Goal: Information Seeking & Learning: Check status

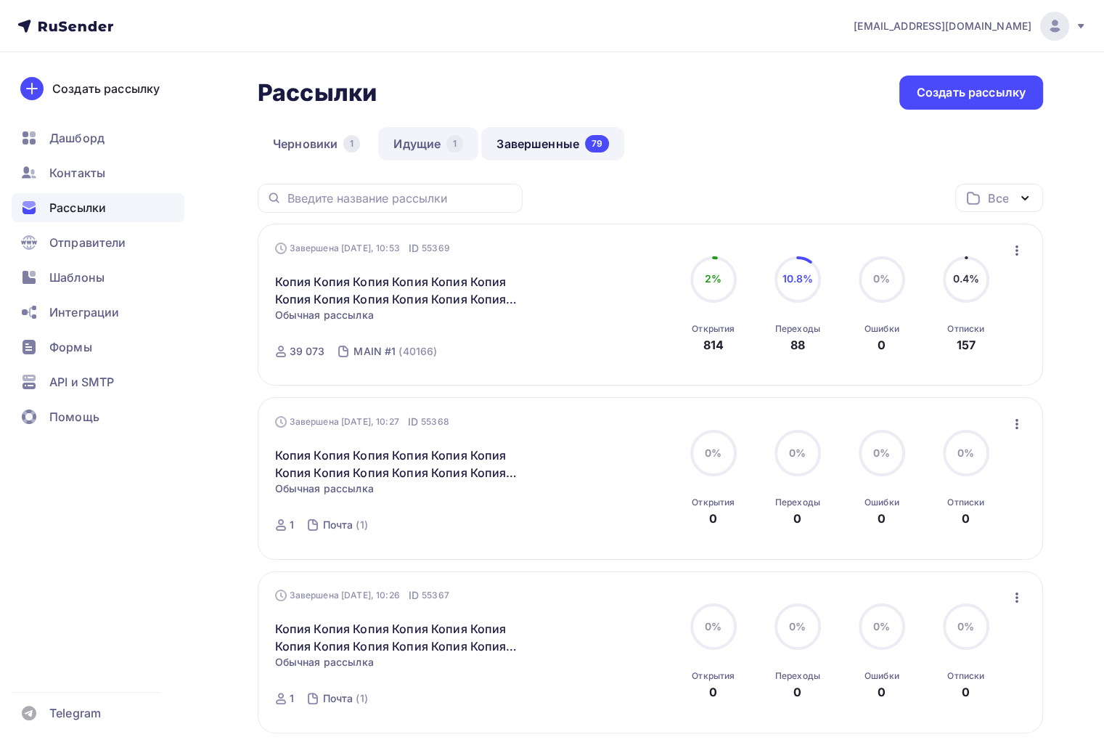
click at [445, 142] on link "Идущие 1" at bounding box center [428, 143] width 100 height 33
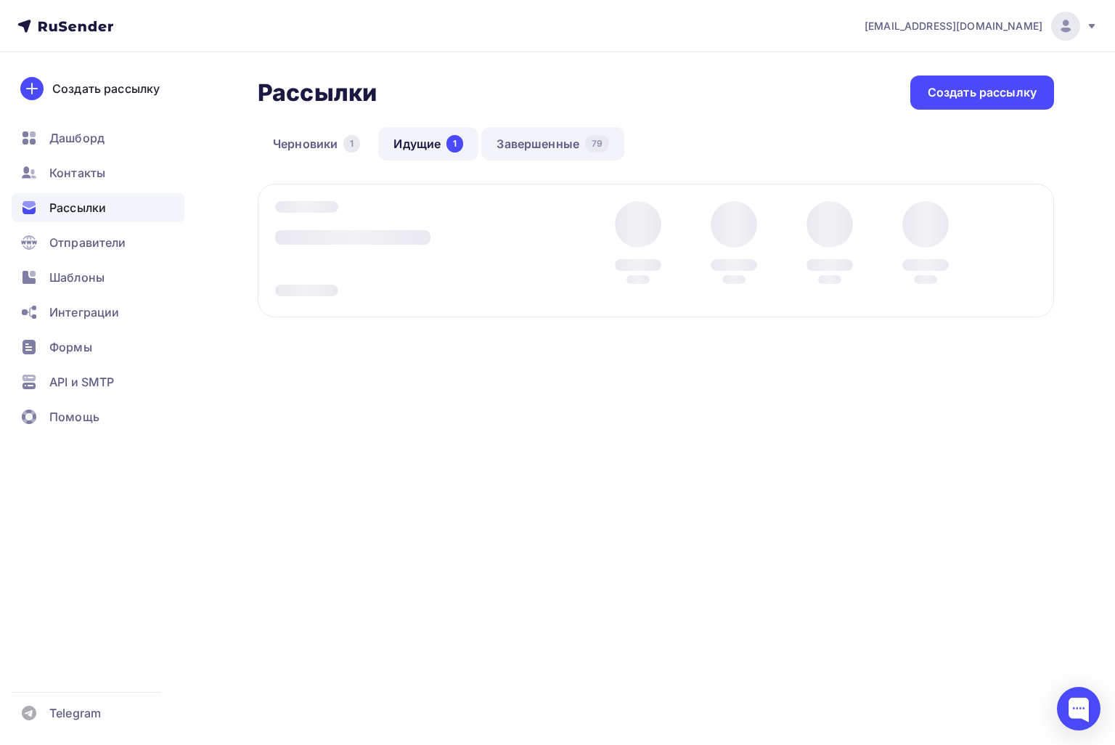
click at [520, 144] on link "Завершенные 79" at bounding box center [552, 143] width 143 height 33
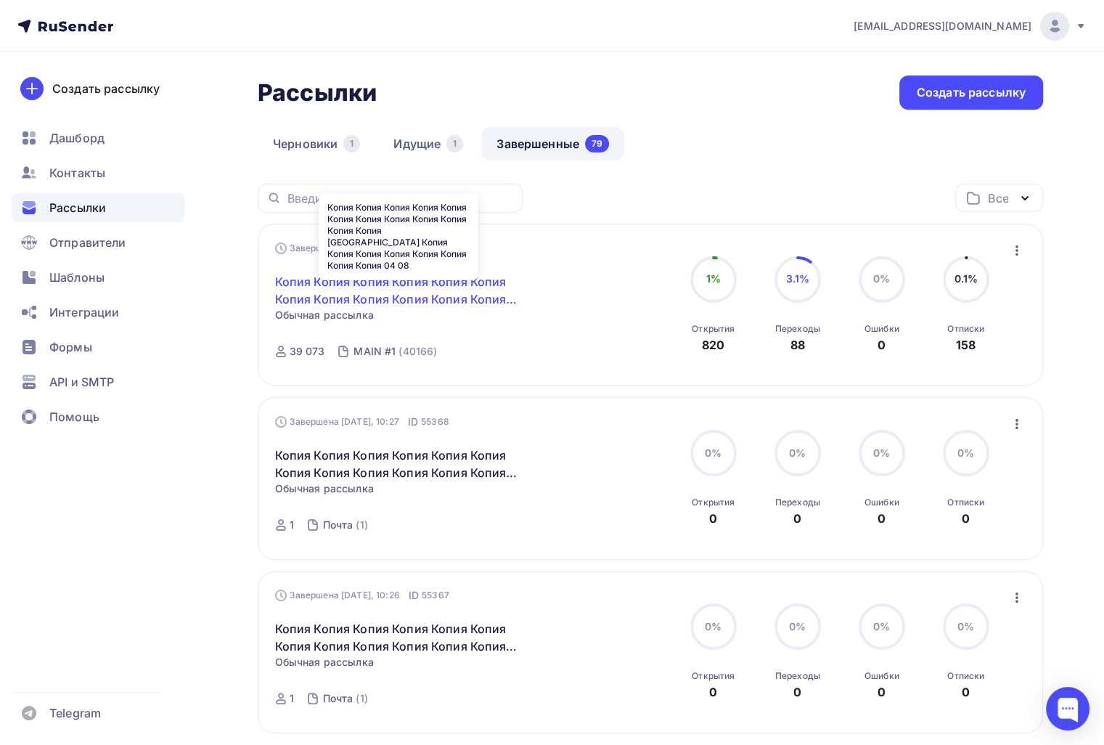
click at [375, 288] on link "Копия Копия Копия Копия Копия Копия Копия Копия Копия Копия Копия Копия [GEOGRA…" at bounding box center [399, 290] width 249 height 35
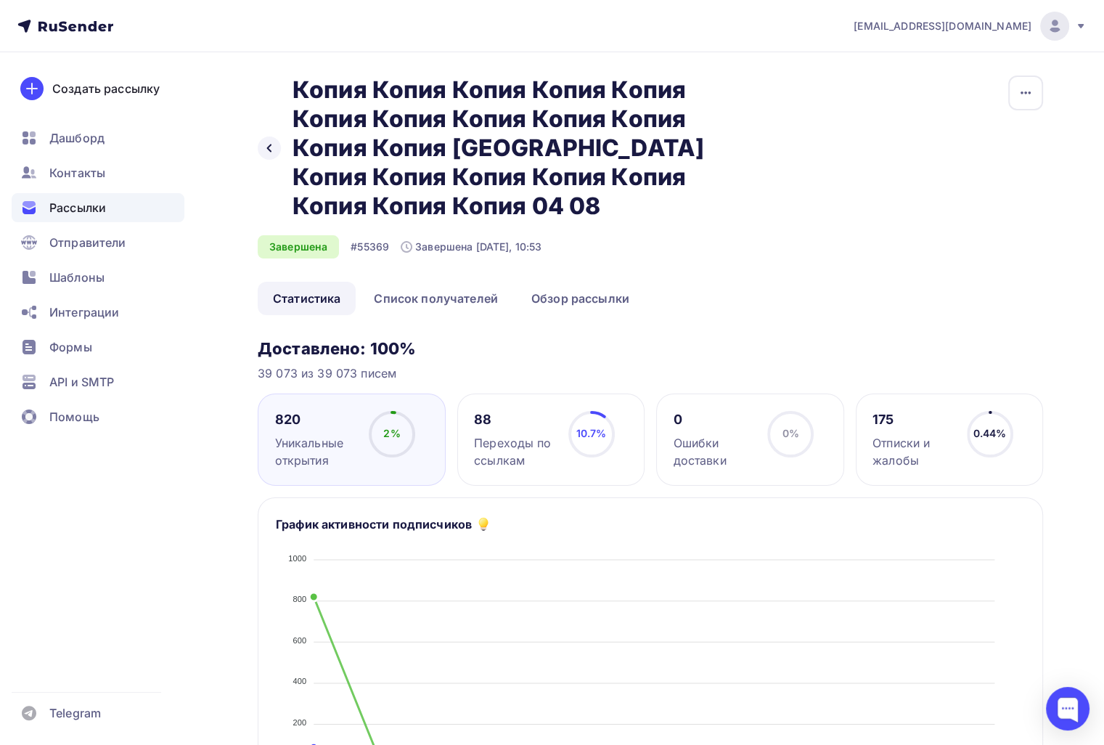
click at [258, 139] on div "Назад Копия Копия Копия Копия Копия Копия Копия Копия Копия Копия Копия Копия К…" at bounding box center [499, 147] width 483 height 145
click at [258, 141] on div "Назад Копия Копия Копия Копия Копия Копия Копия Копия Копия Копия Копия Копия К…" at bounding box center [499, 147] width 483 height 145
click at [261, 144] on div at bounding box center [269, 147] width 23 height 23
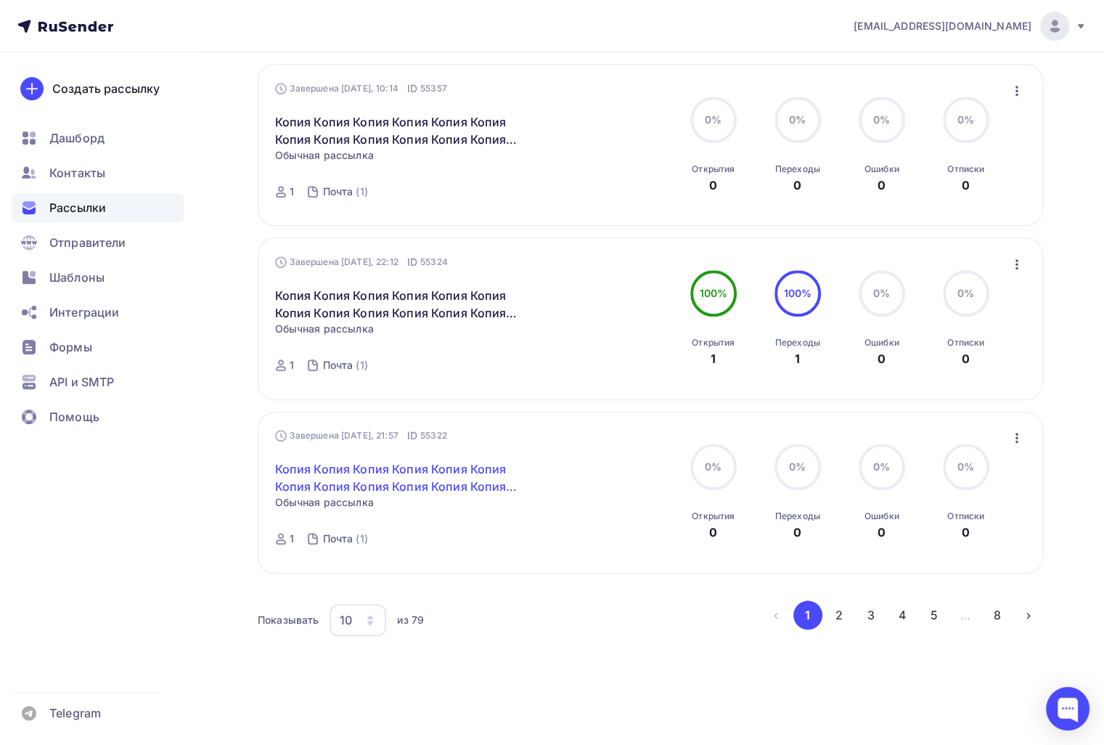
scroll to position [1376, 0]
click at [833, 611] on button "2" at bounding box center [839, 614] width 29 height 29
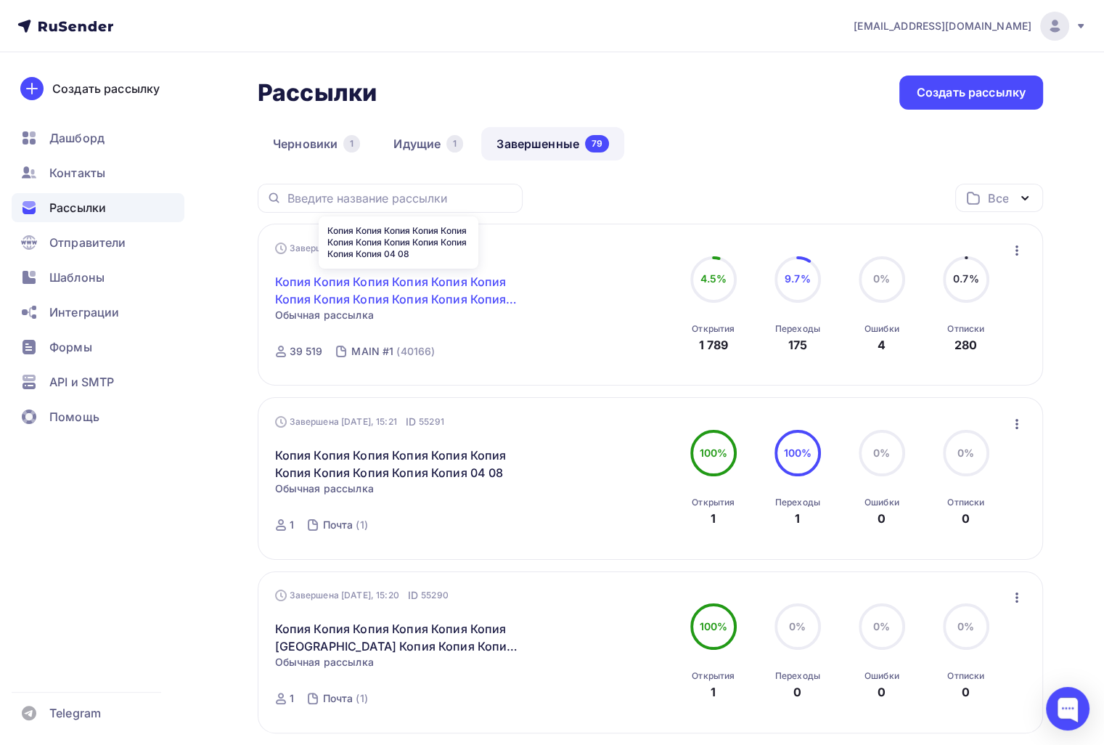
click at [386, 298] on link "Копия Копия Копия Копия Копия Копия Копия Копия Копия Копия Копия Копия 04 08" at bounding box center [399, 290] width 249 height 35
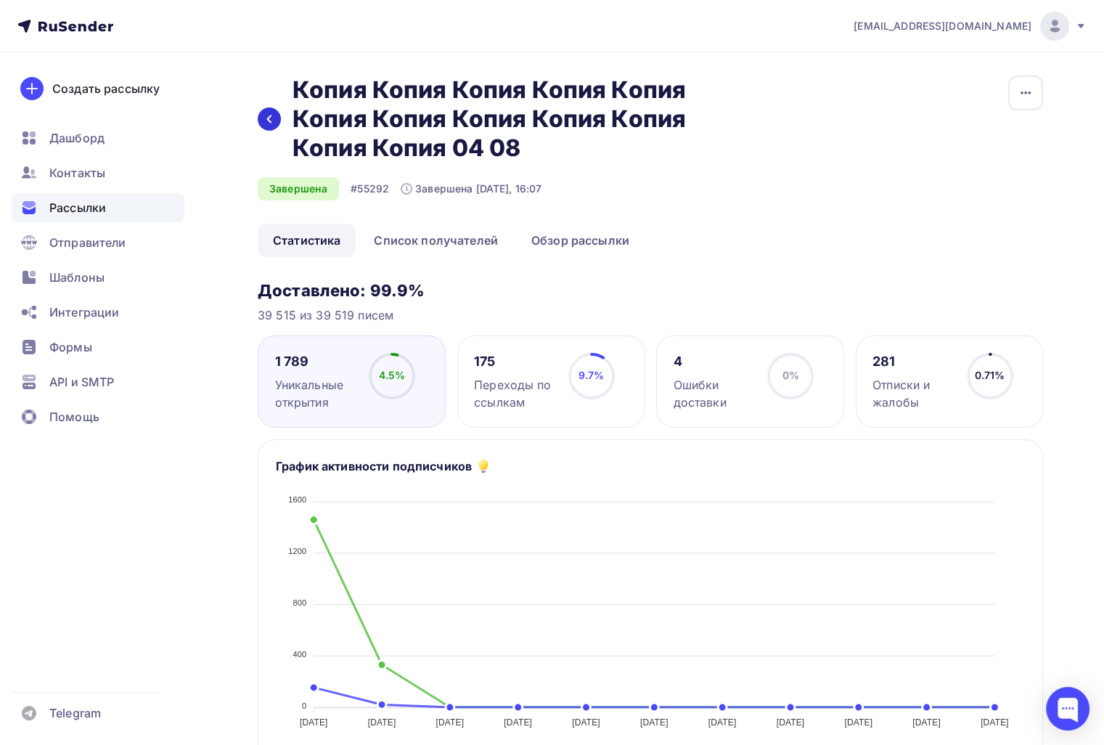
click at [279, 123] on div at bounding box center [269, 118] width 23 height 23
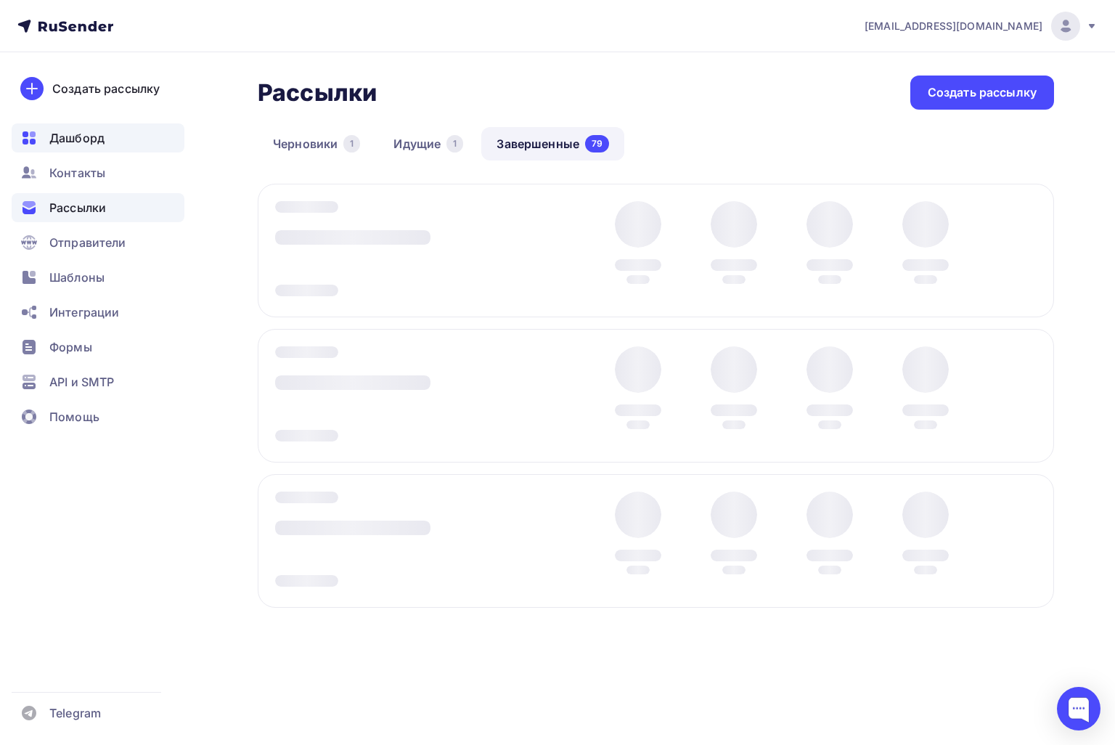
click at [81, 130] on span "Дашборд" at bounding box center [76, 137] width 55 height 17
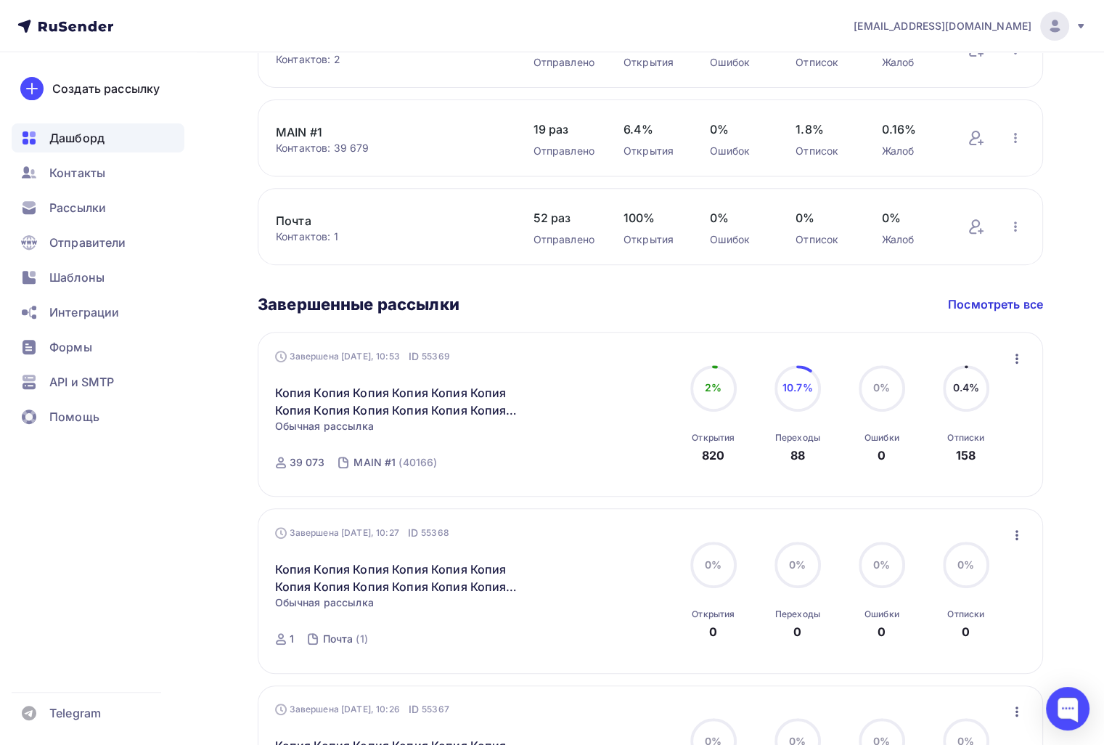
scroll to position [508, 0]
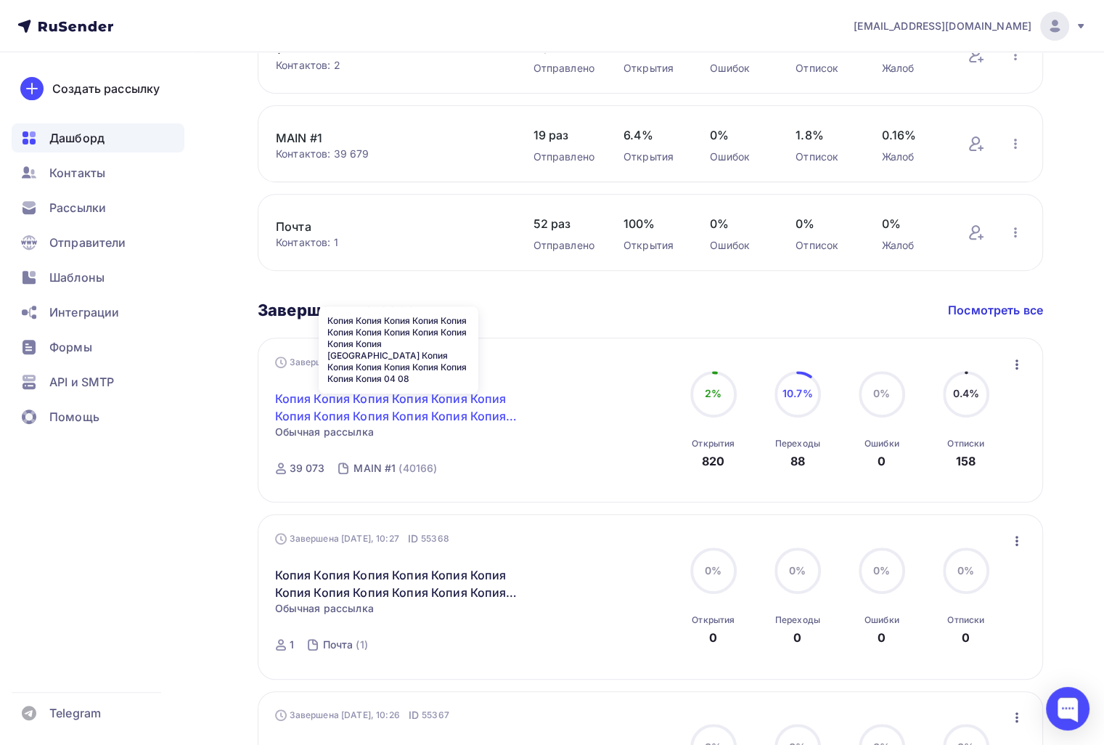
click at [433, 413] on link "Копия Копия Копия Копия Копия Копия Копия Копия Копия Копия Копия Копия [GEOGRA…" at bounding box center [399, 407] width 249 height 35
